Goal: Book appointment/travel/reservation

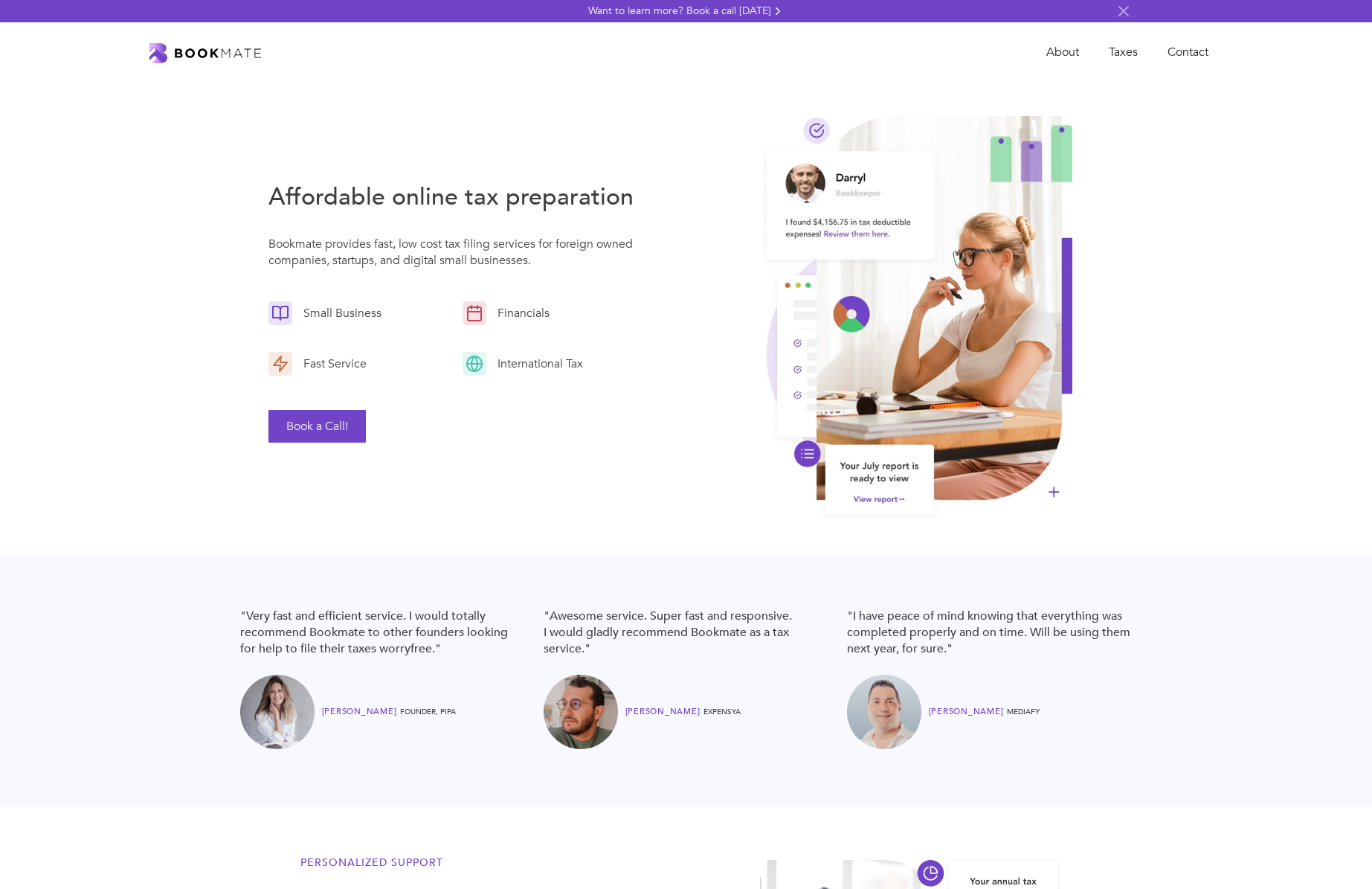
click at [317, 430] on button "Book a Call!" at bounding box center [316, 425] width 97 height 32
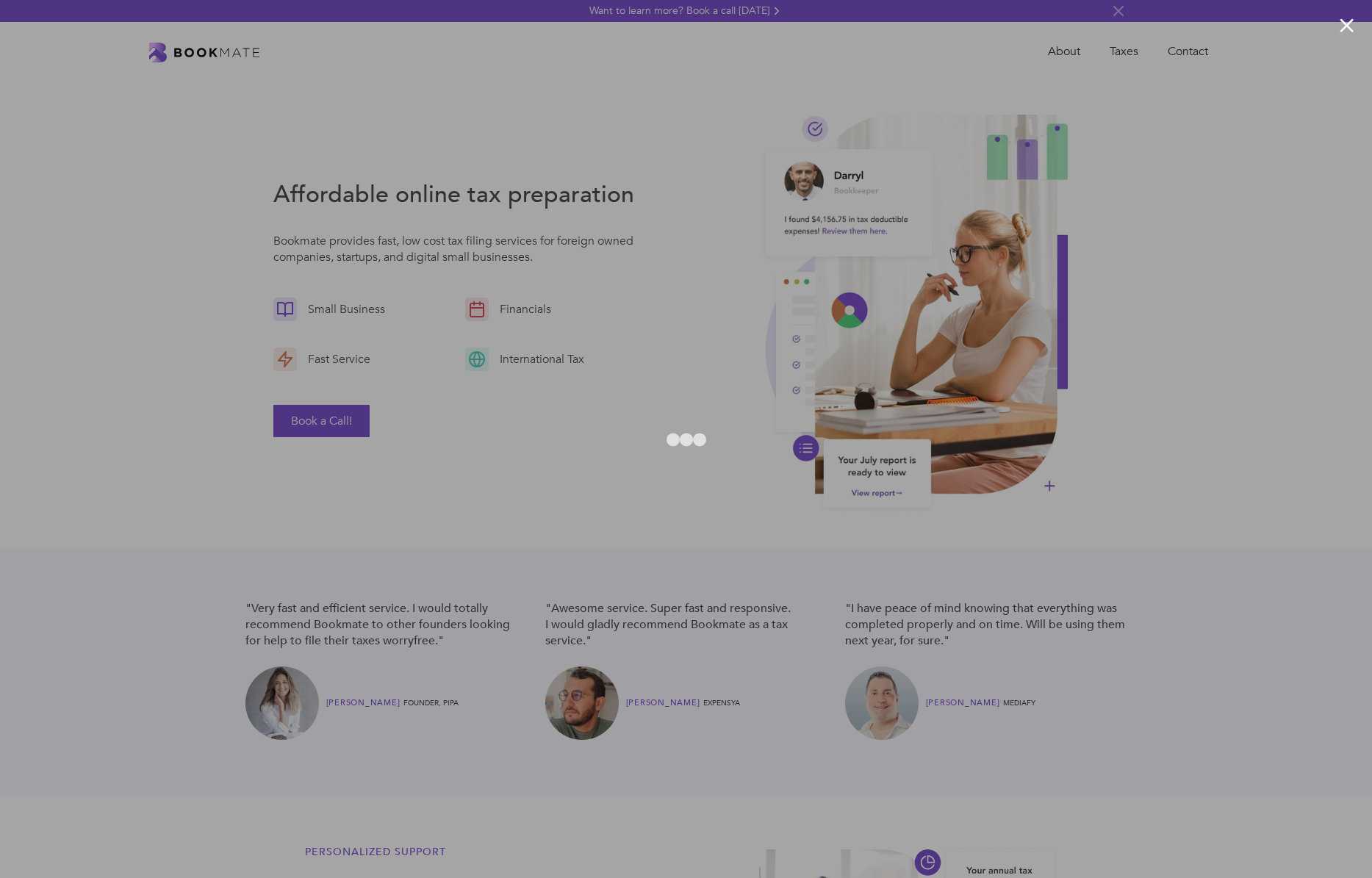
click at [74, 520] on div at bounding box center [686, 439] width 1372 height 878
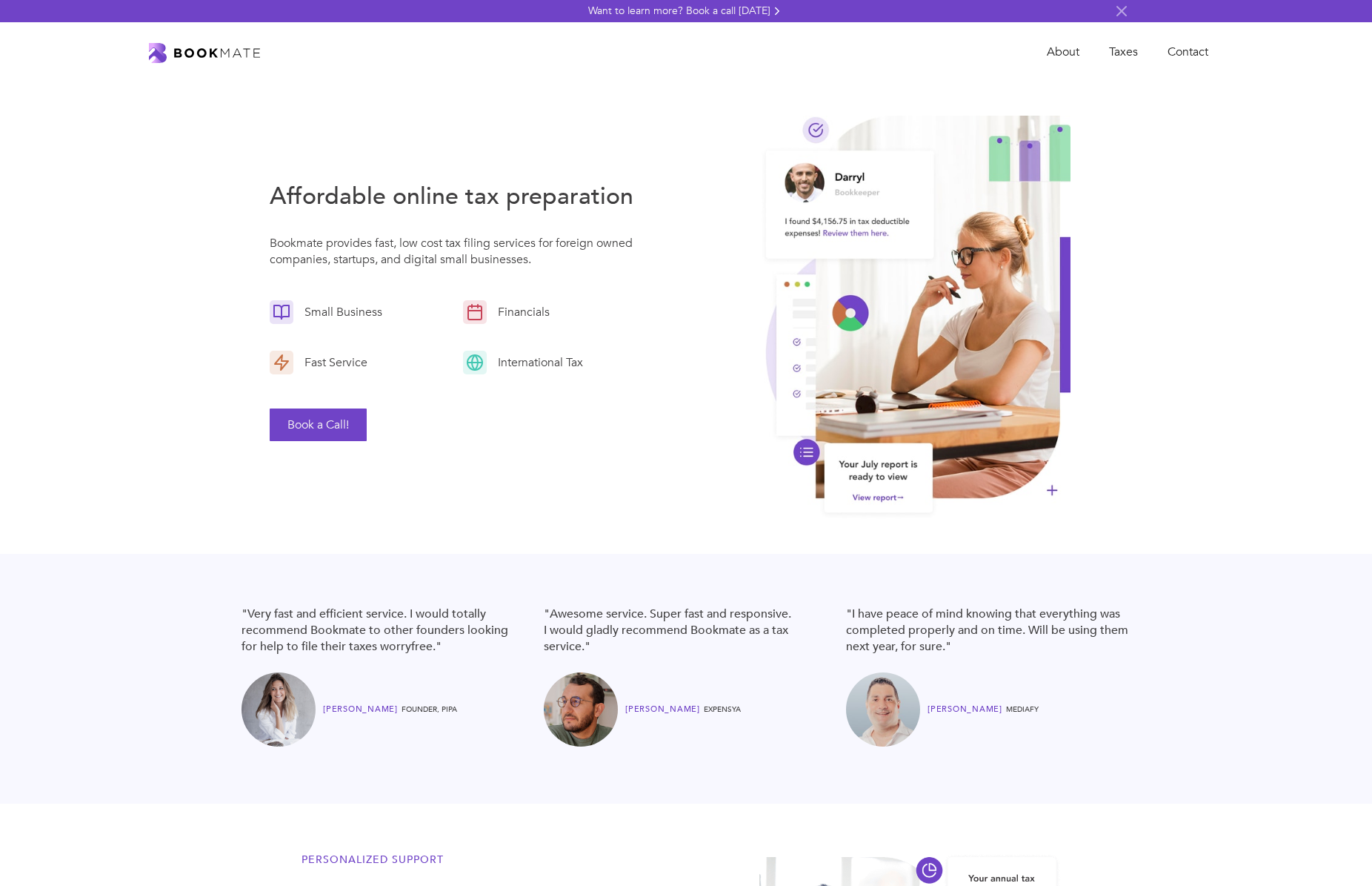
click at [307, 432] on button "Book a Call!" at bounding box center [318, 424] width 97 height 32
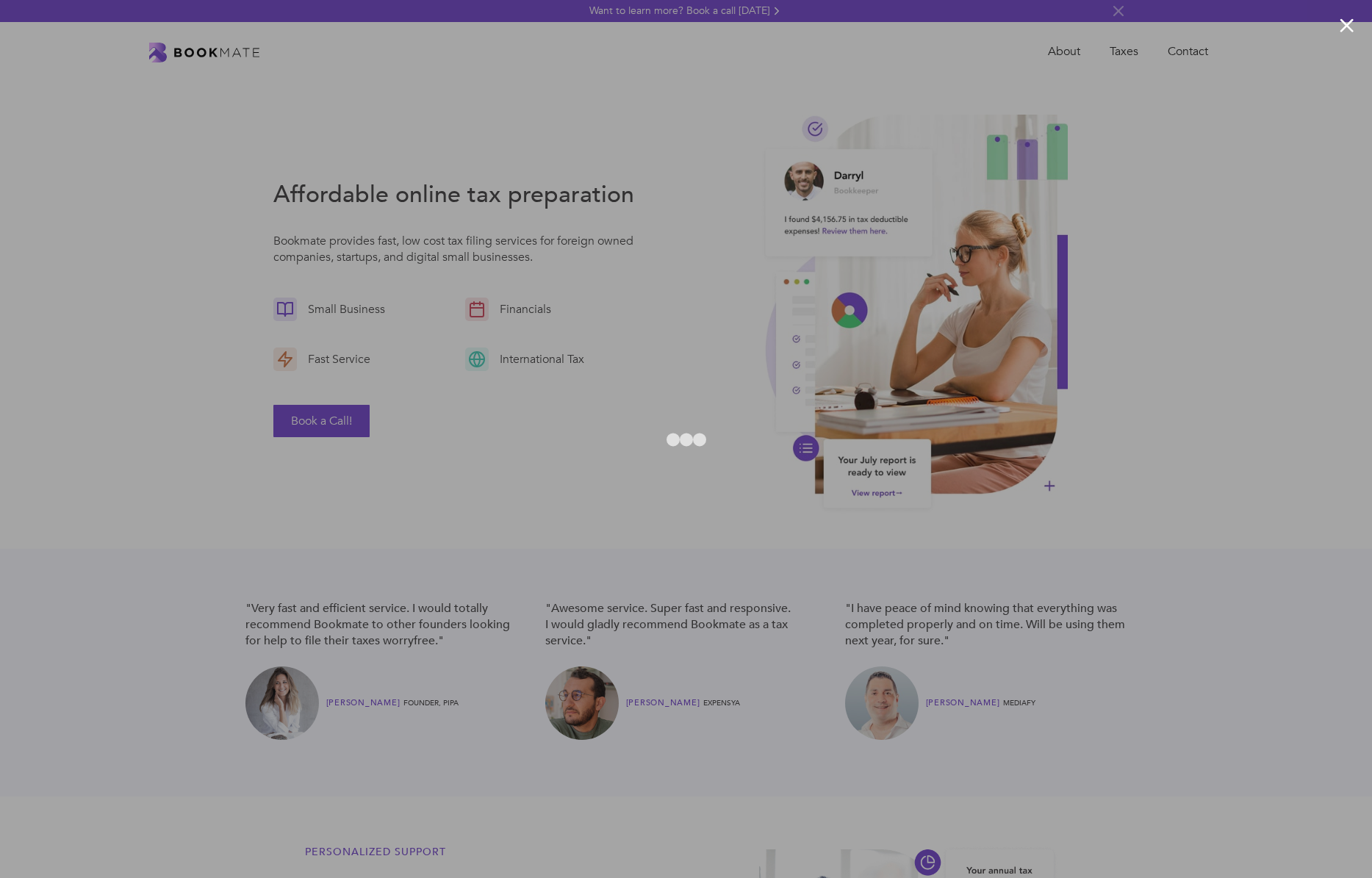
click at [1197, 869] on div at bounding box center [686, 439] width 1372 height 878
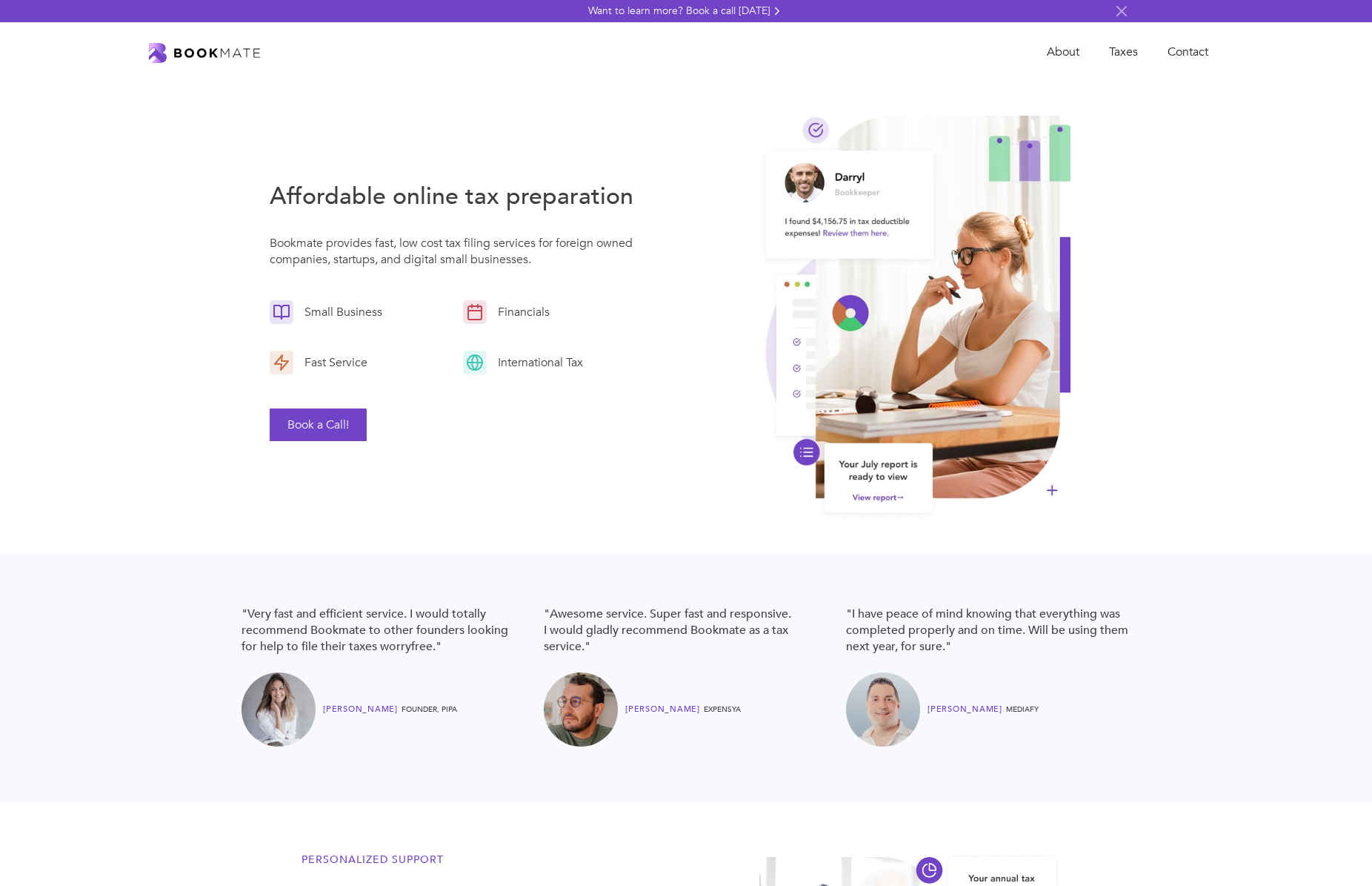
click at [340, 434] on button "Book a Call!" at bounding box center [318, 424] width 97 height 32
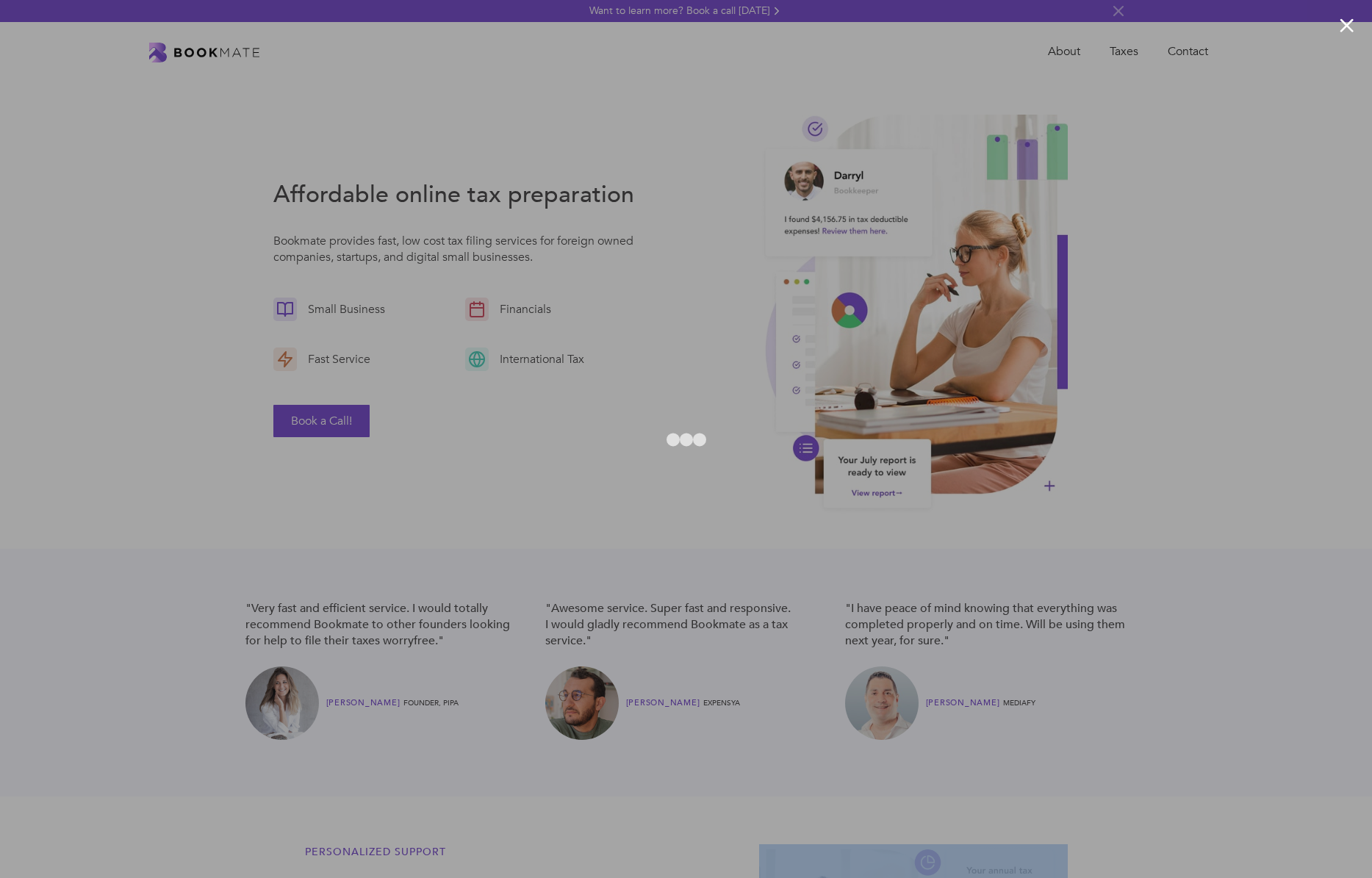
click at [1311, 877] on html "Want to learn more? Book a call [DATE] About Taxes Contact Affordable online ta…" at bounding box center [686, 439] width 1372 height 878
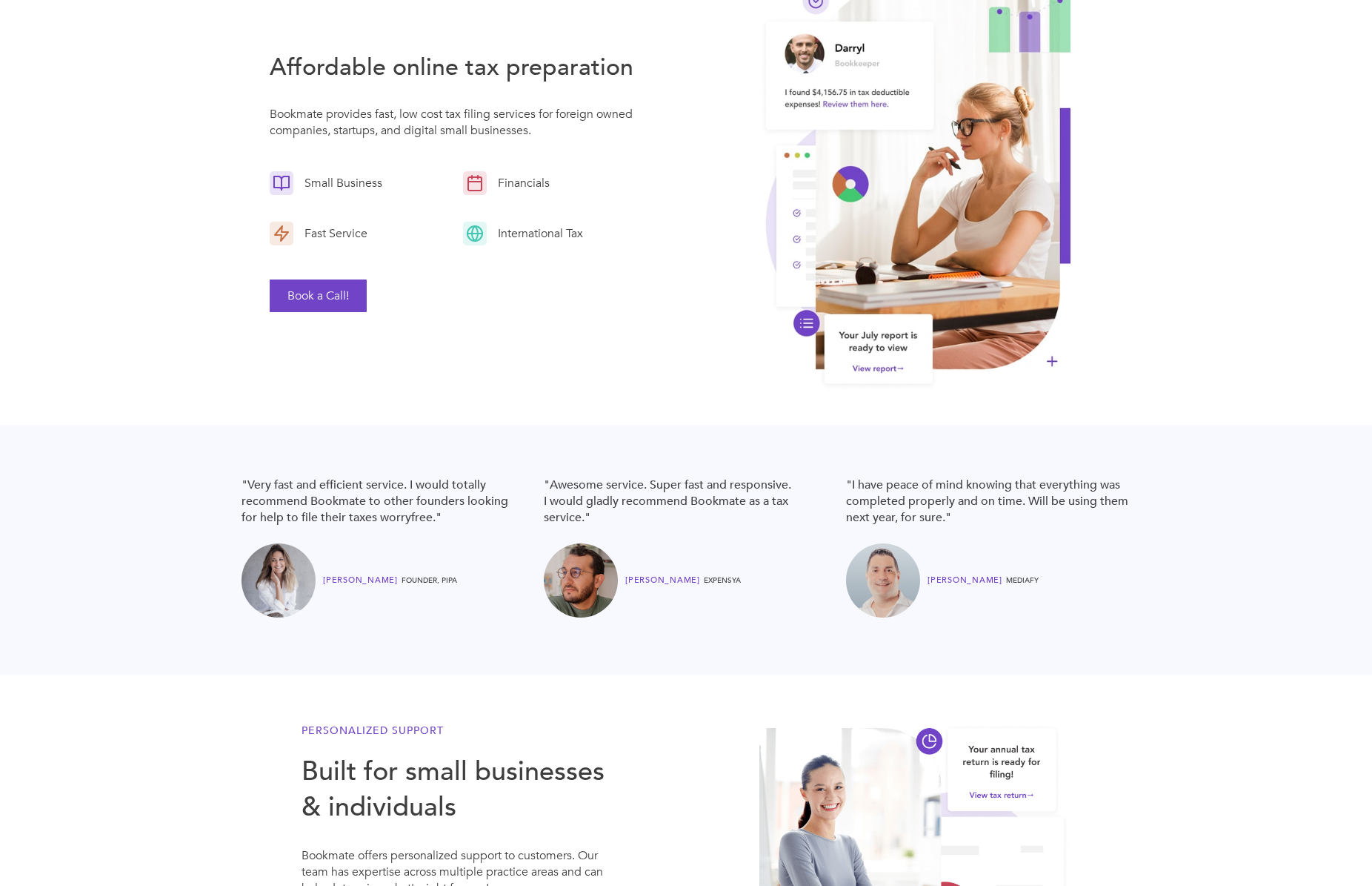
scroll to position [149, 0]
